Goal: Task Accomplishment & Management: Use online tool/utility

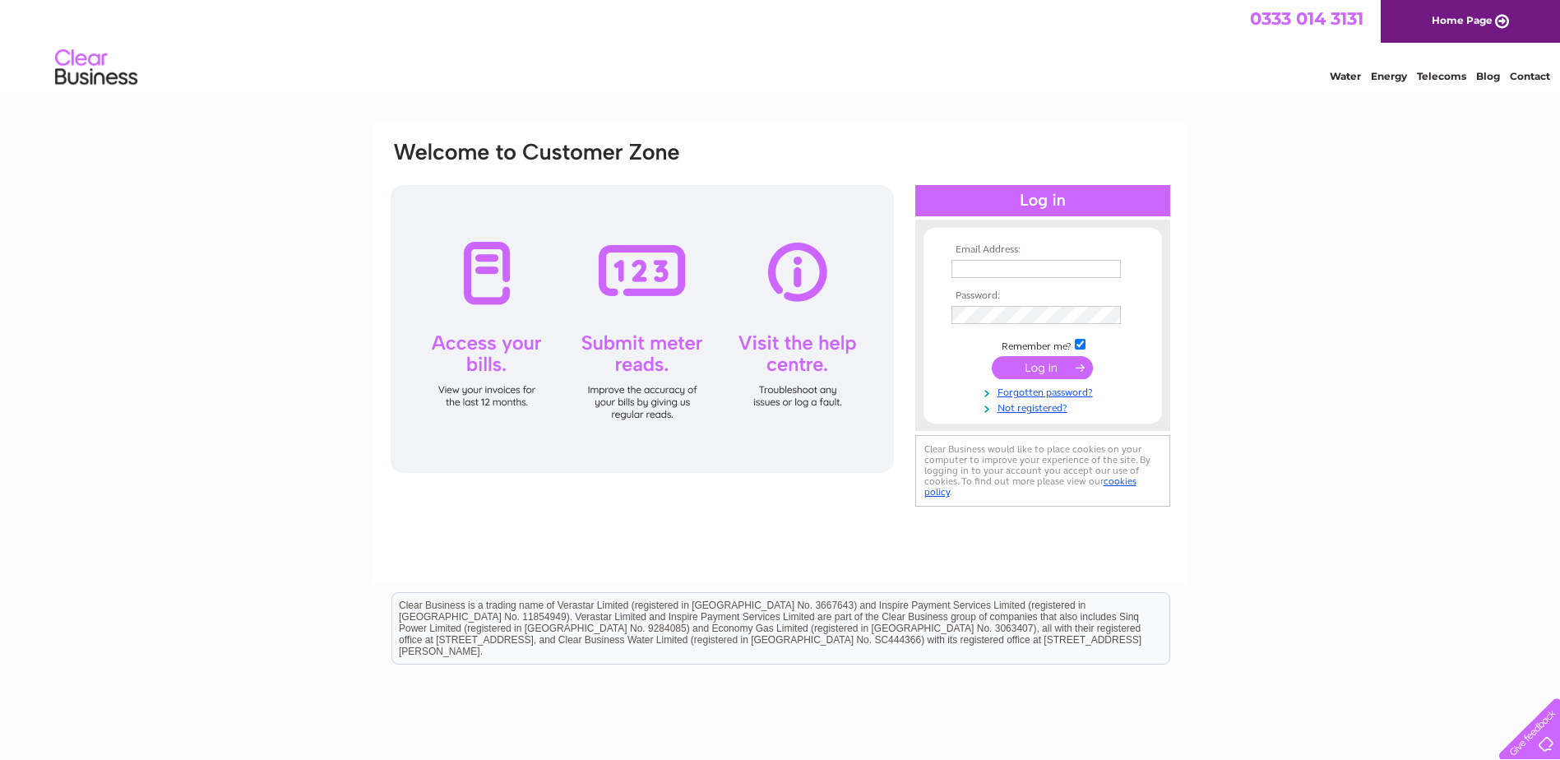
type input "accounts@jaymaxjoinery.co.uk"
click at [1033, 371] on input "submit" at bounding box center [1042, 367] width 101 height 23
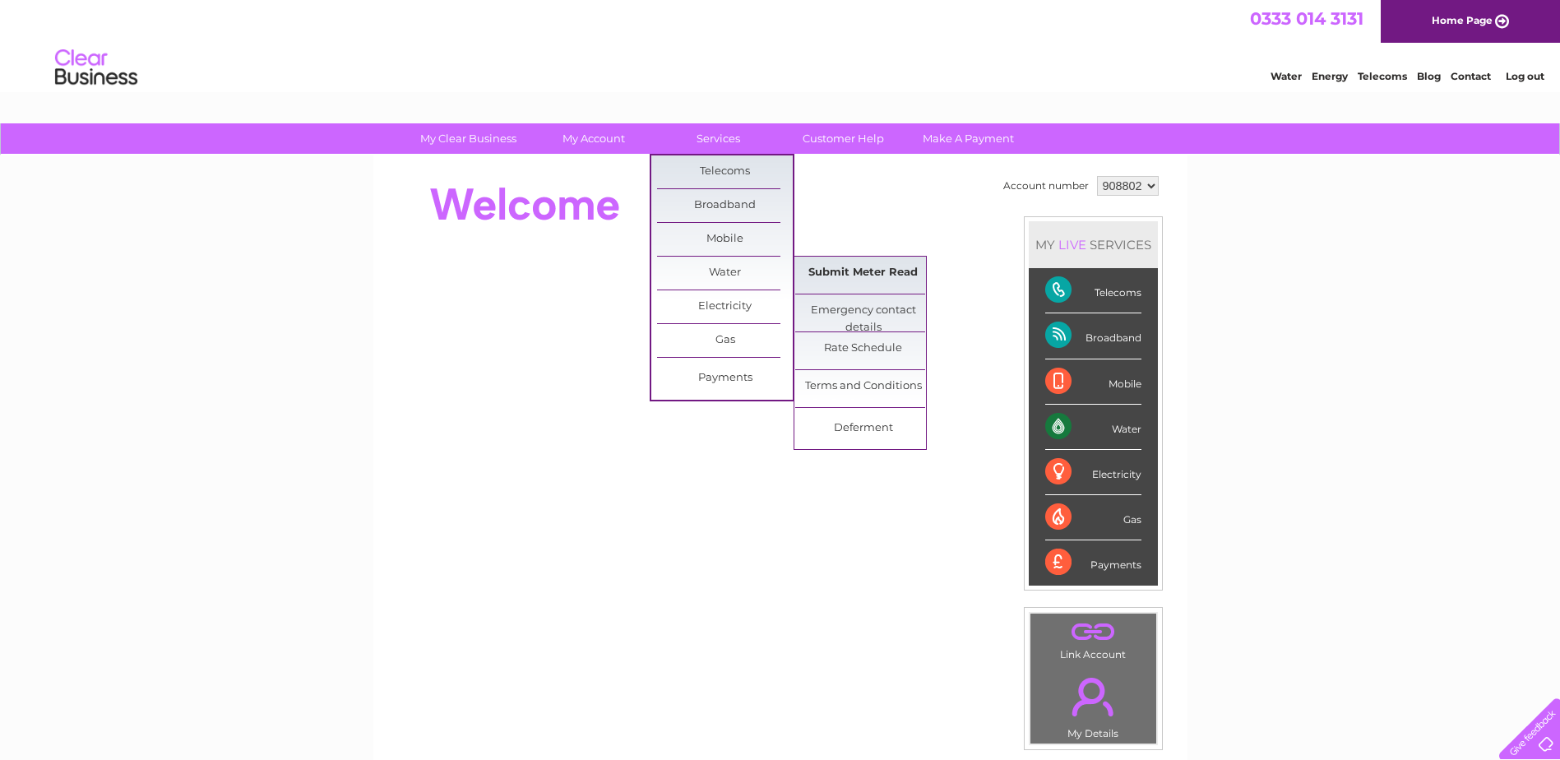
click at [877, 270] on link "Submit Meter Read" at bounding box center [863, 273] width 136 height 33
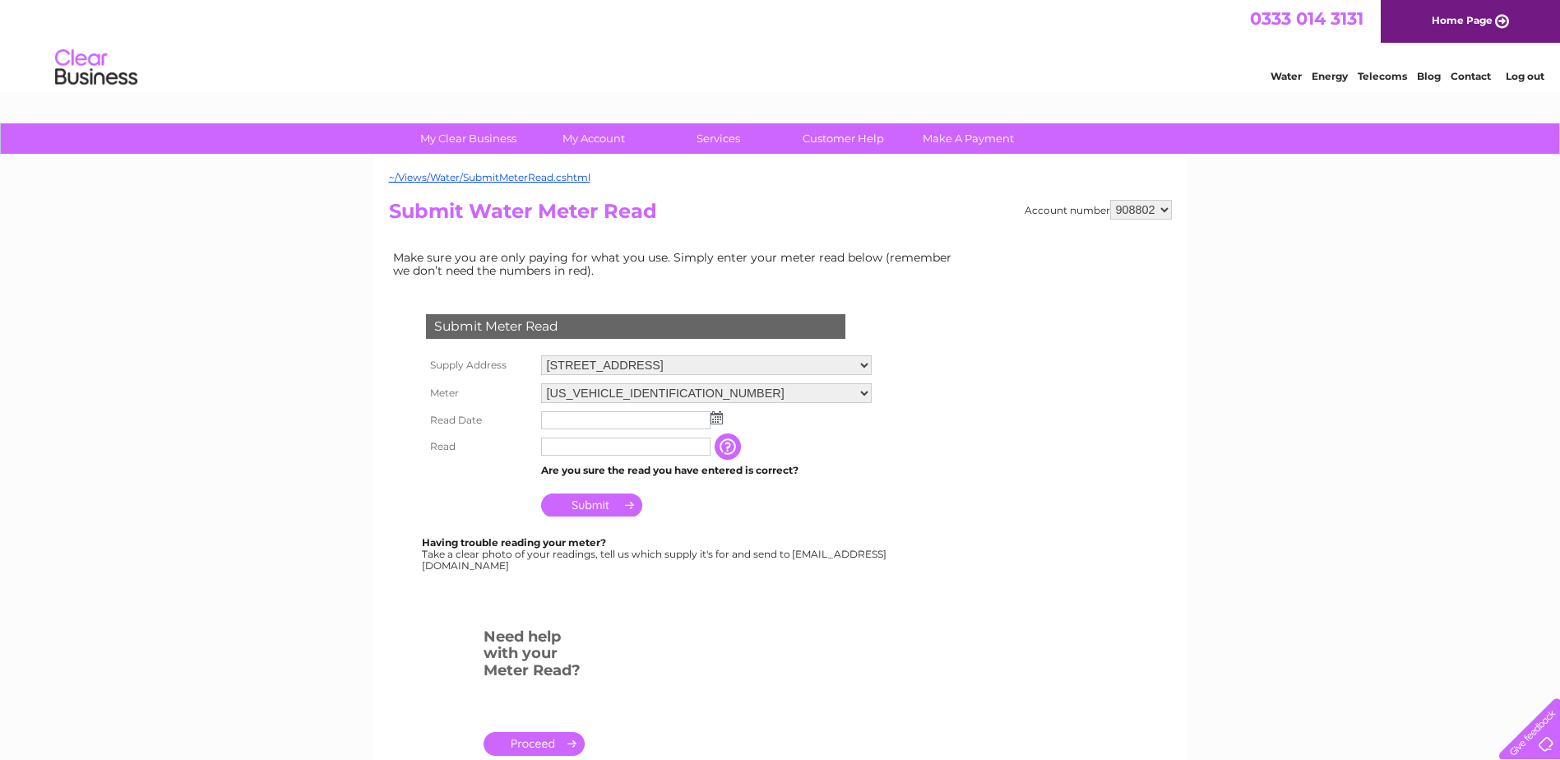
click at [719, 423] on img at bounding box center [716, 417] width 12 height 13
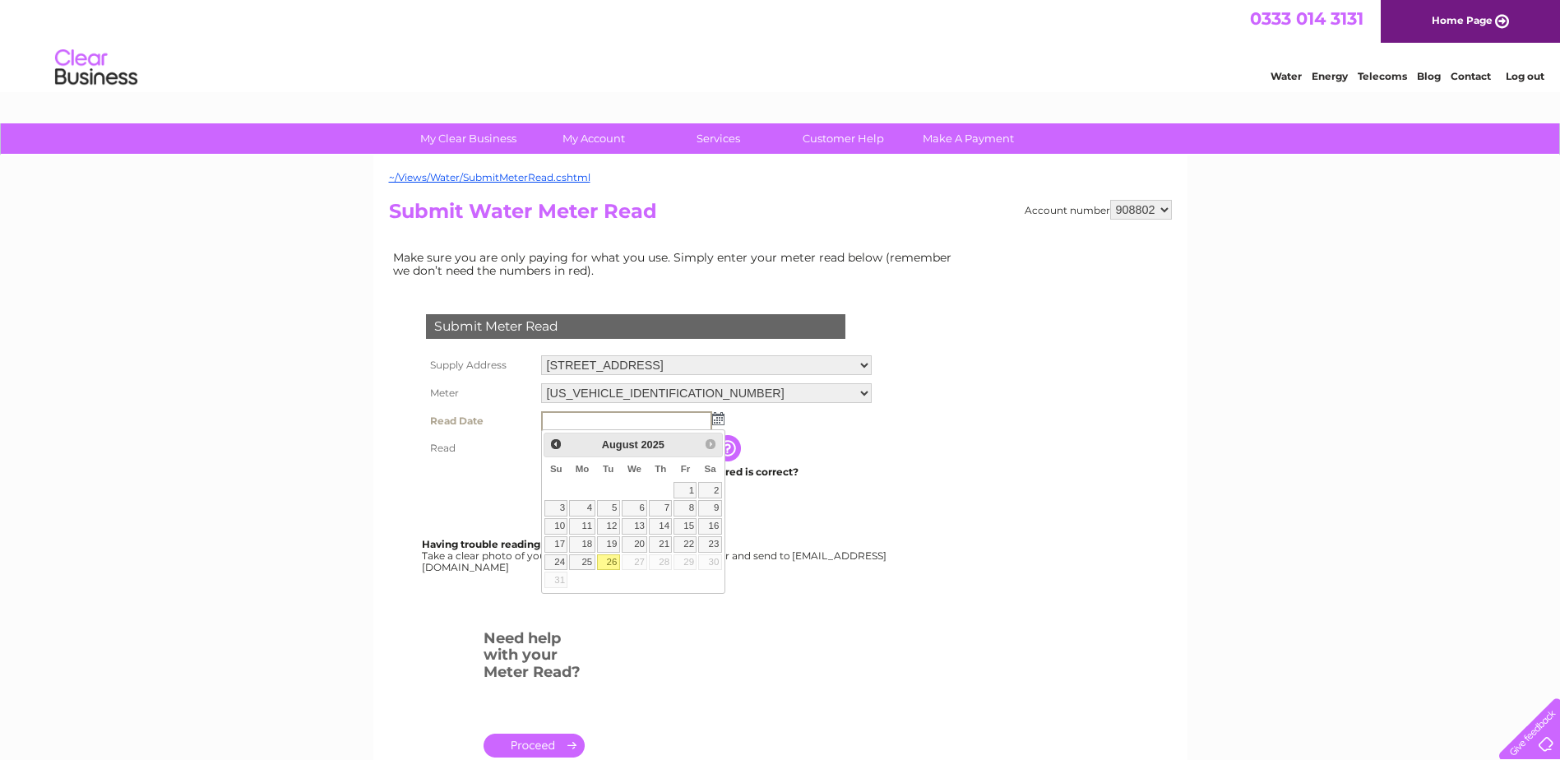
click at [614, 562] on link "26" at bounding box center [608, 562] width 23 height 16
type input "[DATE]"
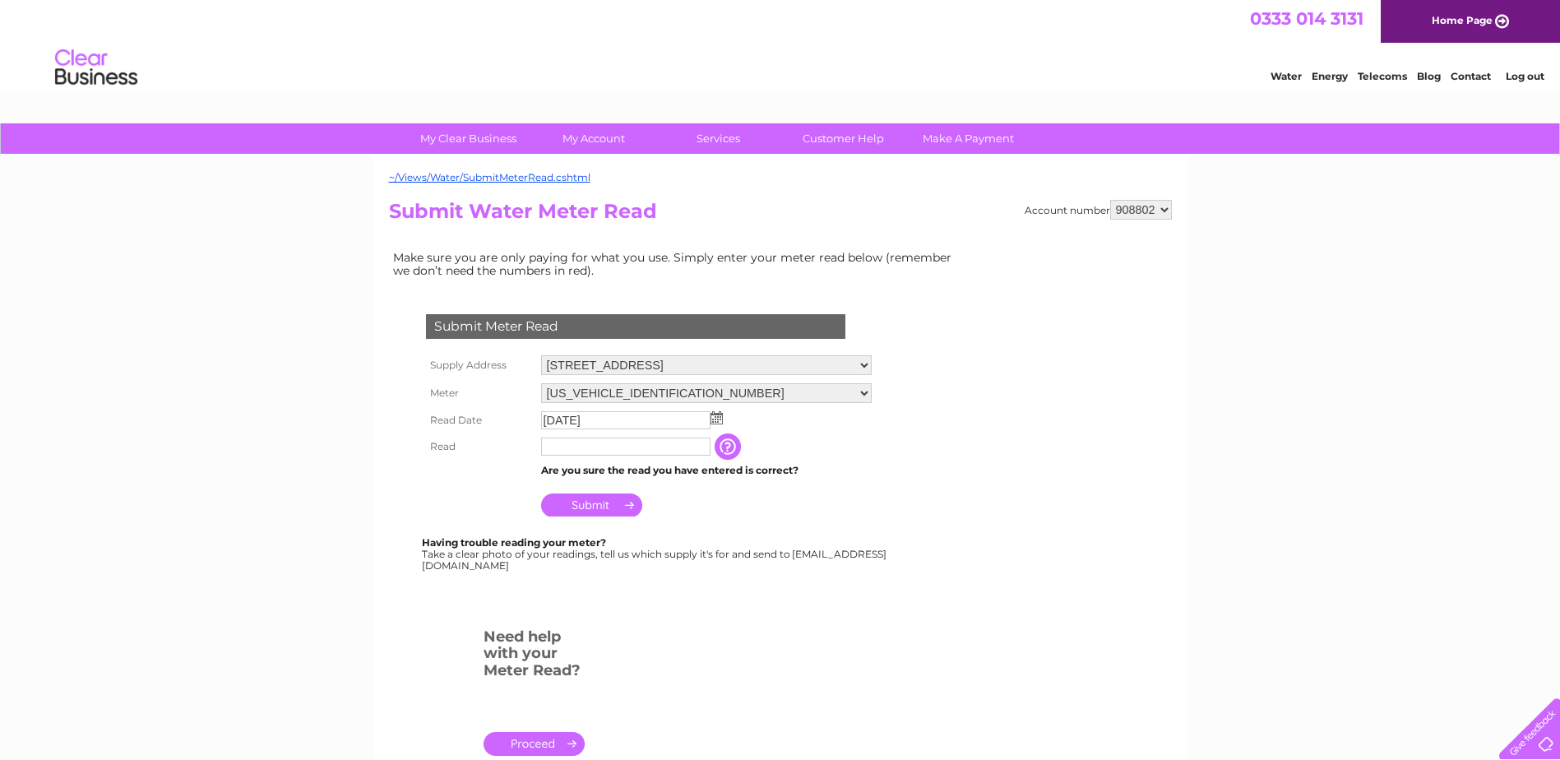
click at [581, 449] on input "text" at bounding box center [625, 446] width 169 height 18
type input "00860"
click at [587, 502] on input "Submit" at bounding box center [591, 504] width 101 height 23
